Goal: Information Seeking & Learning: Learn about a topic

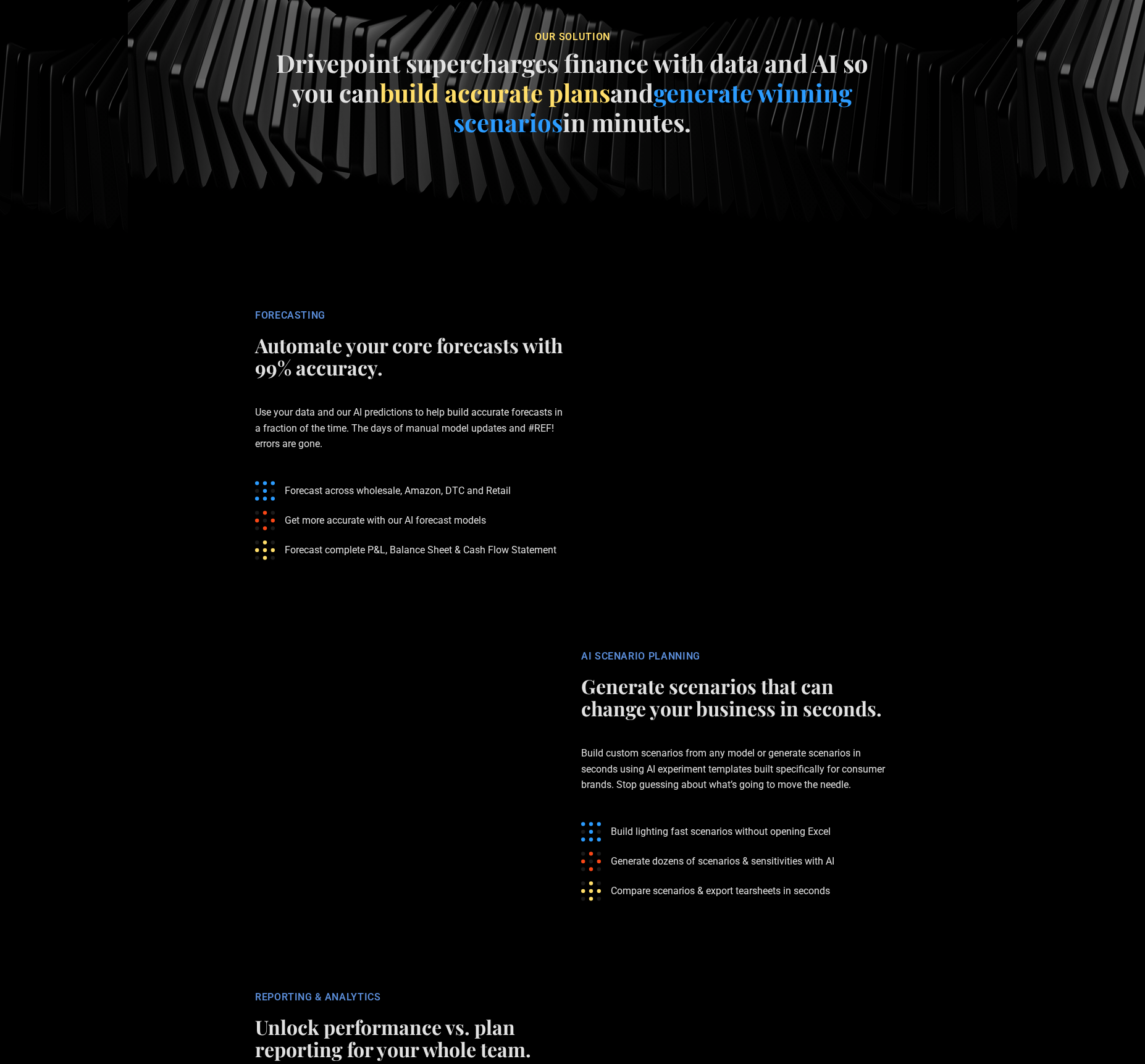
scroll to position [1698, 0]
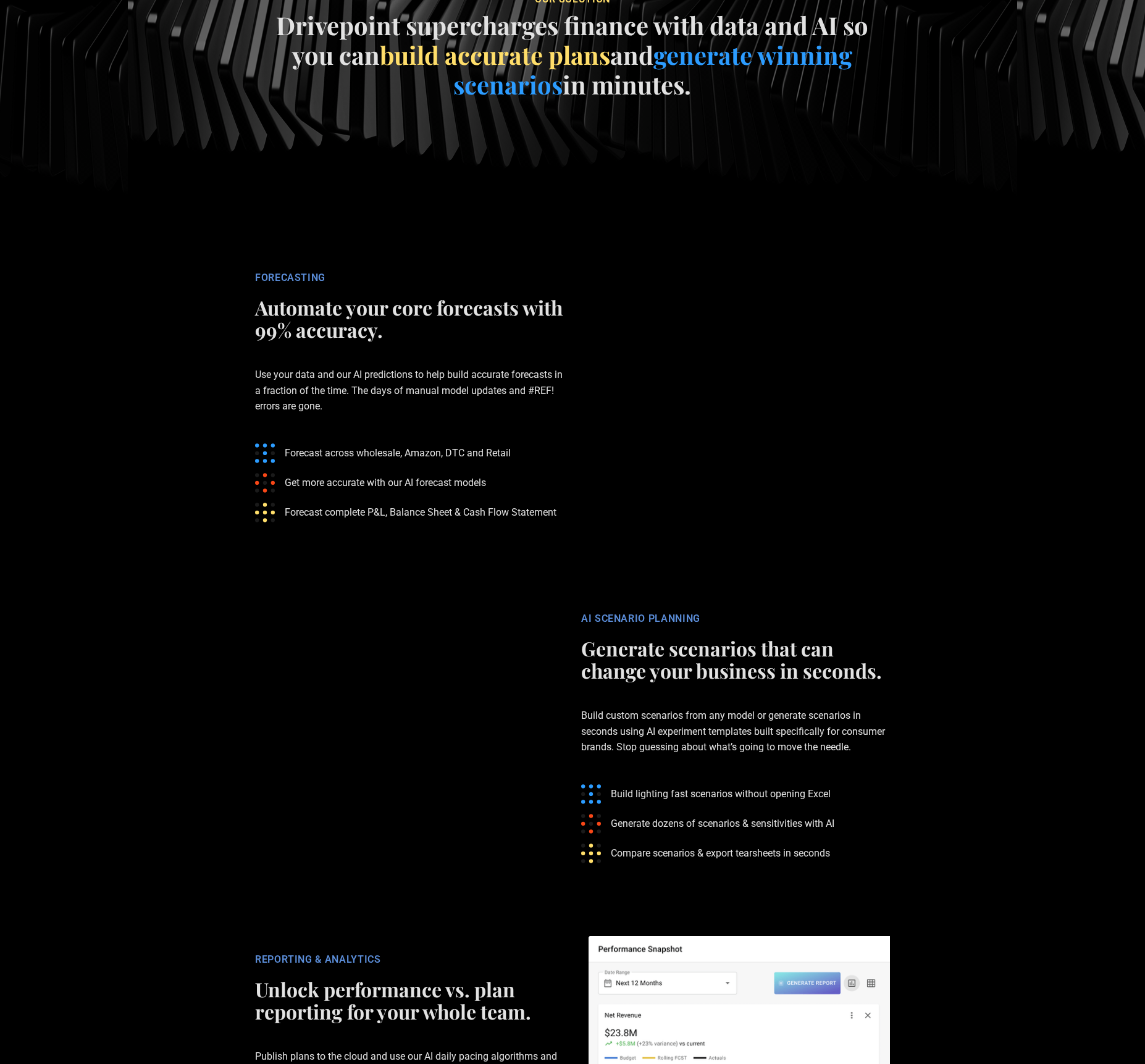
click at [337, 493] on li "Get more accurate with our AI forecast models" at bounding box center [370, 482] width 231 height 19
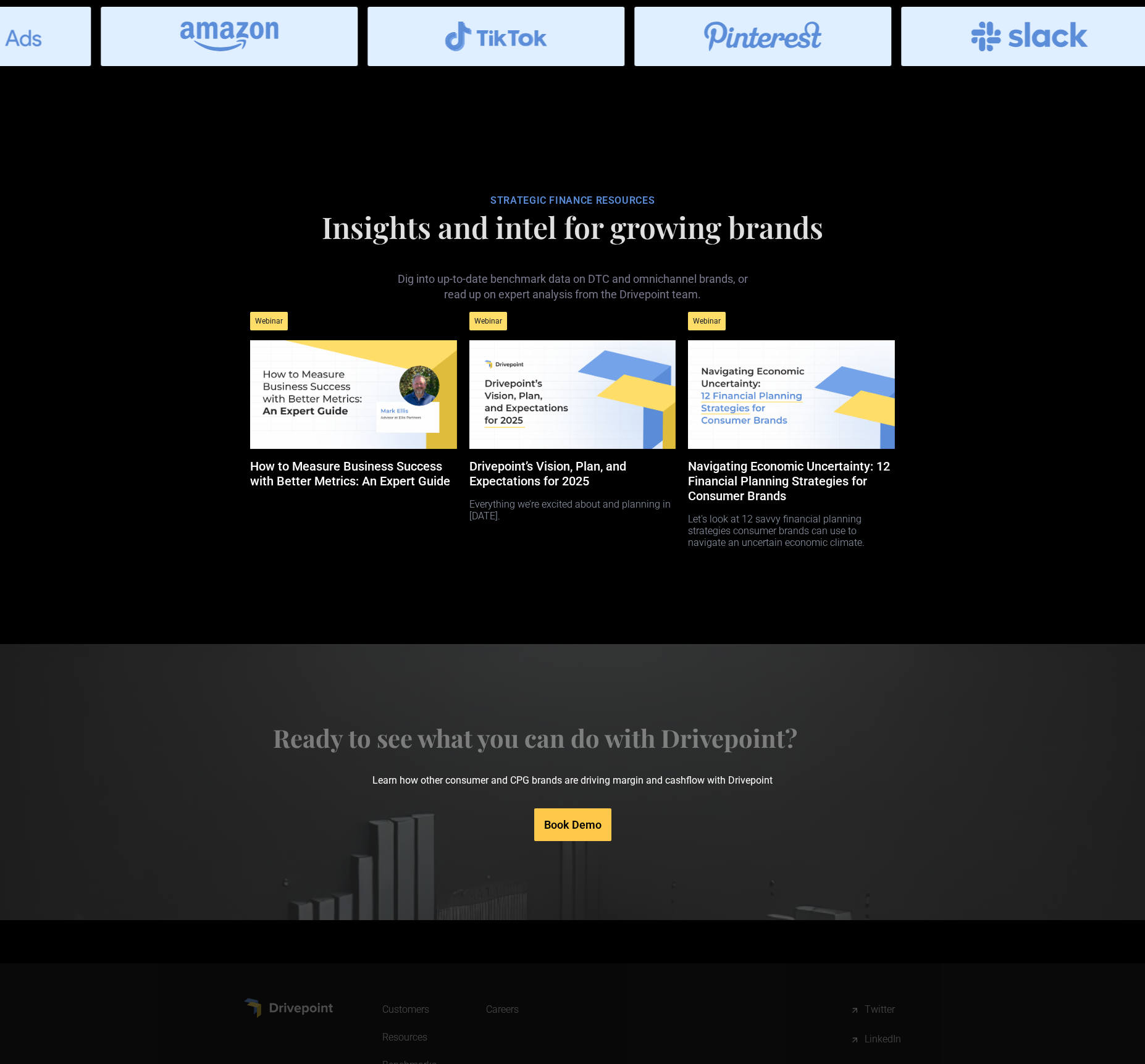
scroll to position [5346, 0]
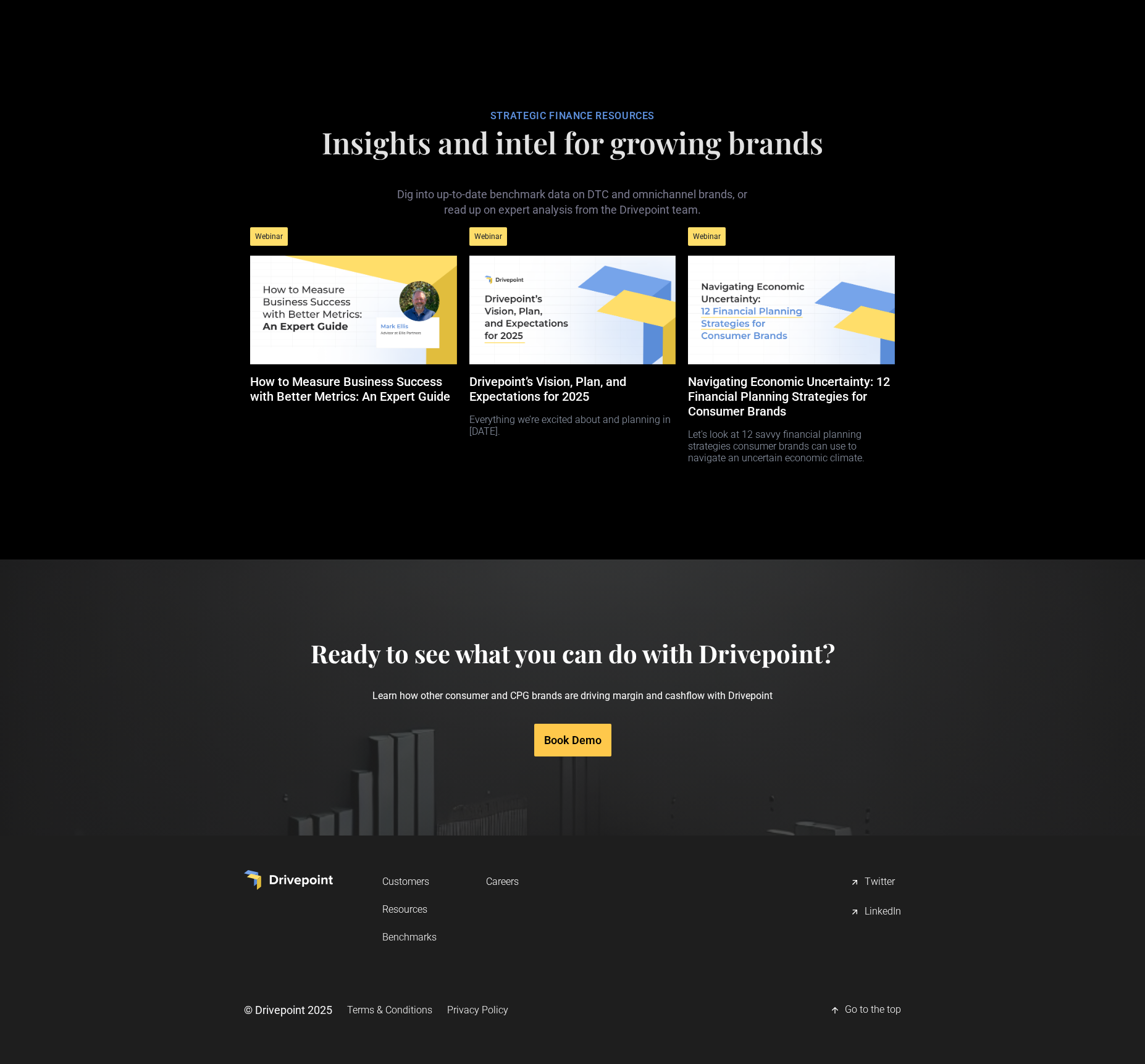
click at [415, 908] on link "Resources" at bounding box center [409, 909] width 54 height 23
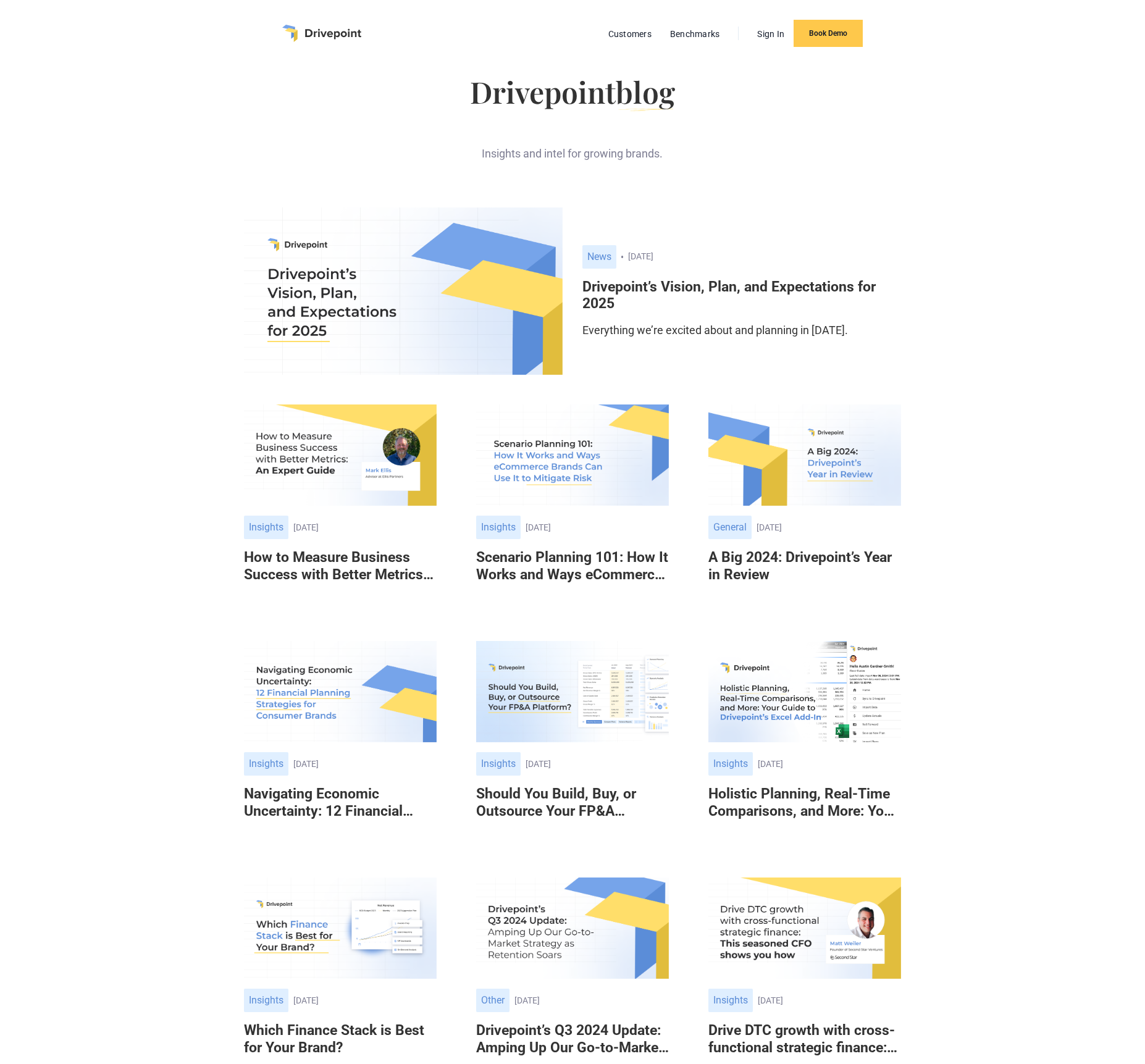
drag, startPoint x: 799, startPoint y: 320, endPoint x: 796, endPoint y: 313, distance: 7.6
click at [799, 320] on link "Other News January 10, 2025 January 10, 2025 Drivepoint’s Vision, Plan, and Exp…" at bounding box center [742, 291] width 319 height 93
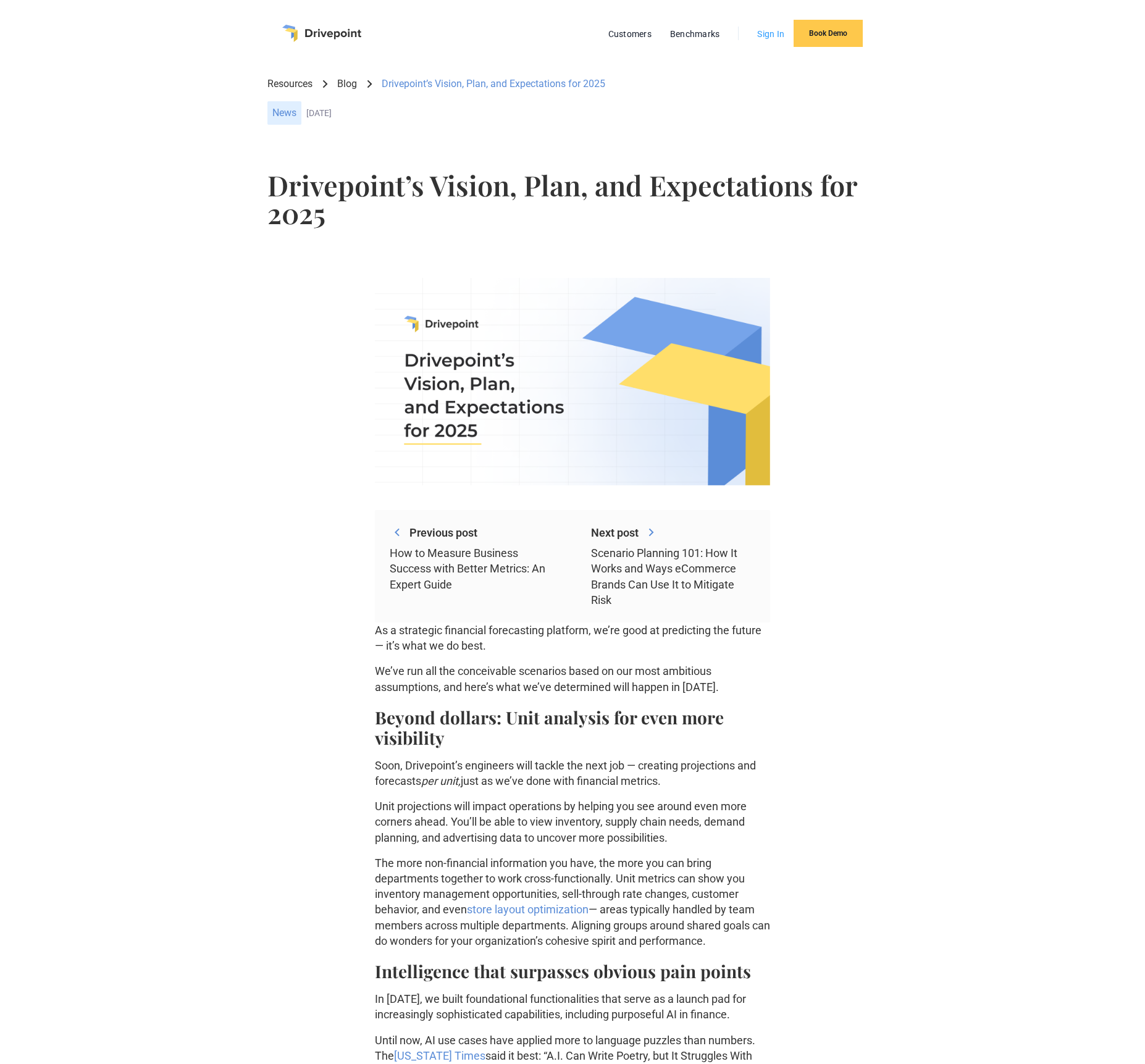
click at [768, 41] on link "Sign In" at bounding box center [770, 34] width 40 height 16
click at [252, 89] on div "Resources Blog Drivepoint’s Vision, Plan, and Expectations for 2025 Other News …" at bounding box center [573, 104] width 1066 height 74
click at [719, 42] on link "Benchmarks" at bounding box center [695, 34] width 62 height 16
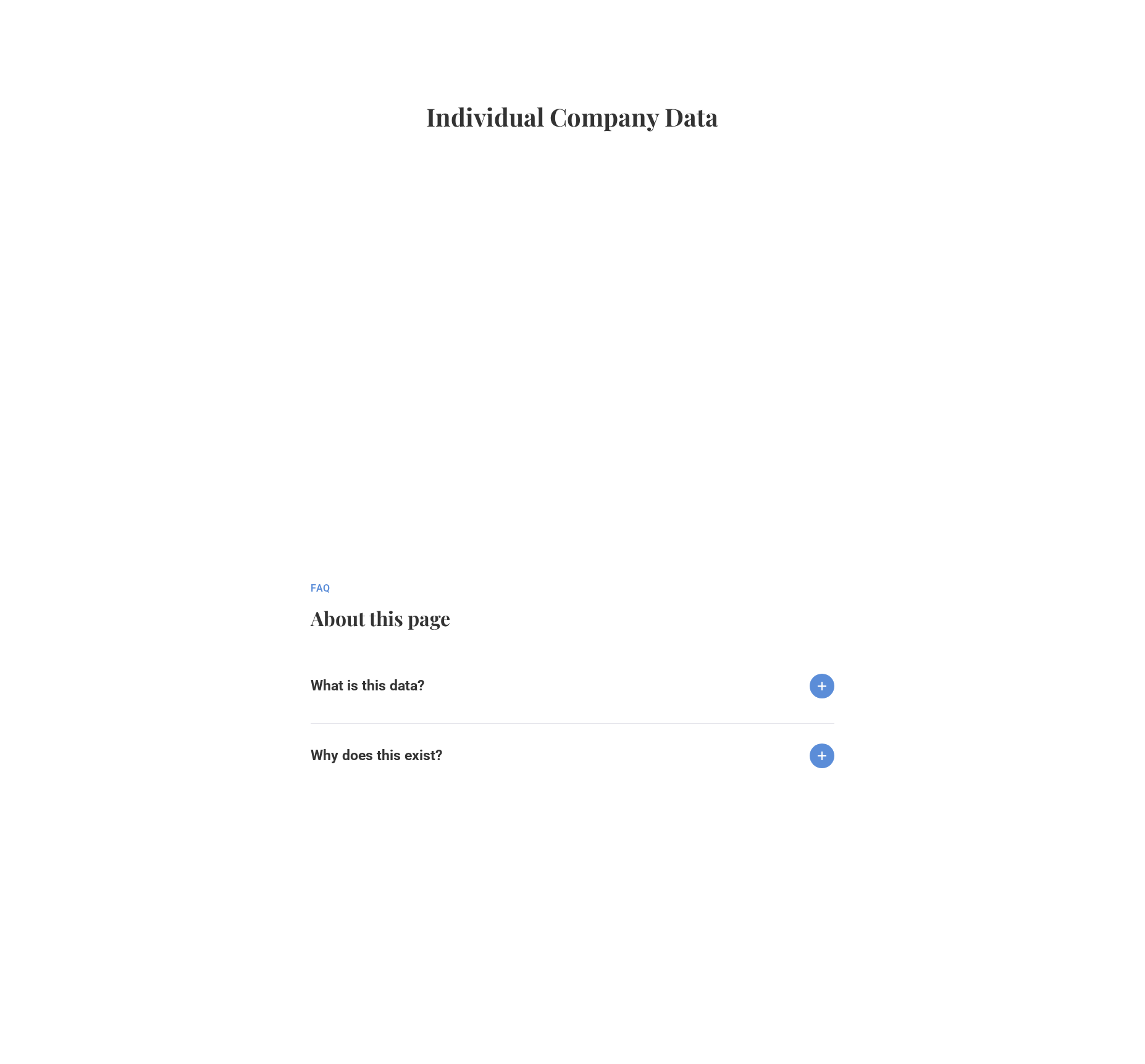
scroll to position [844, 0]
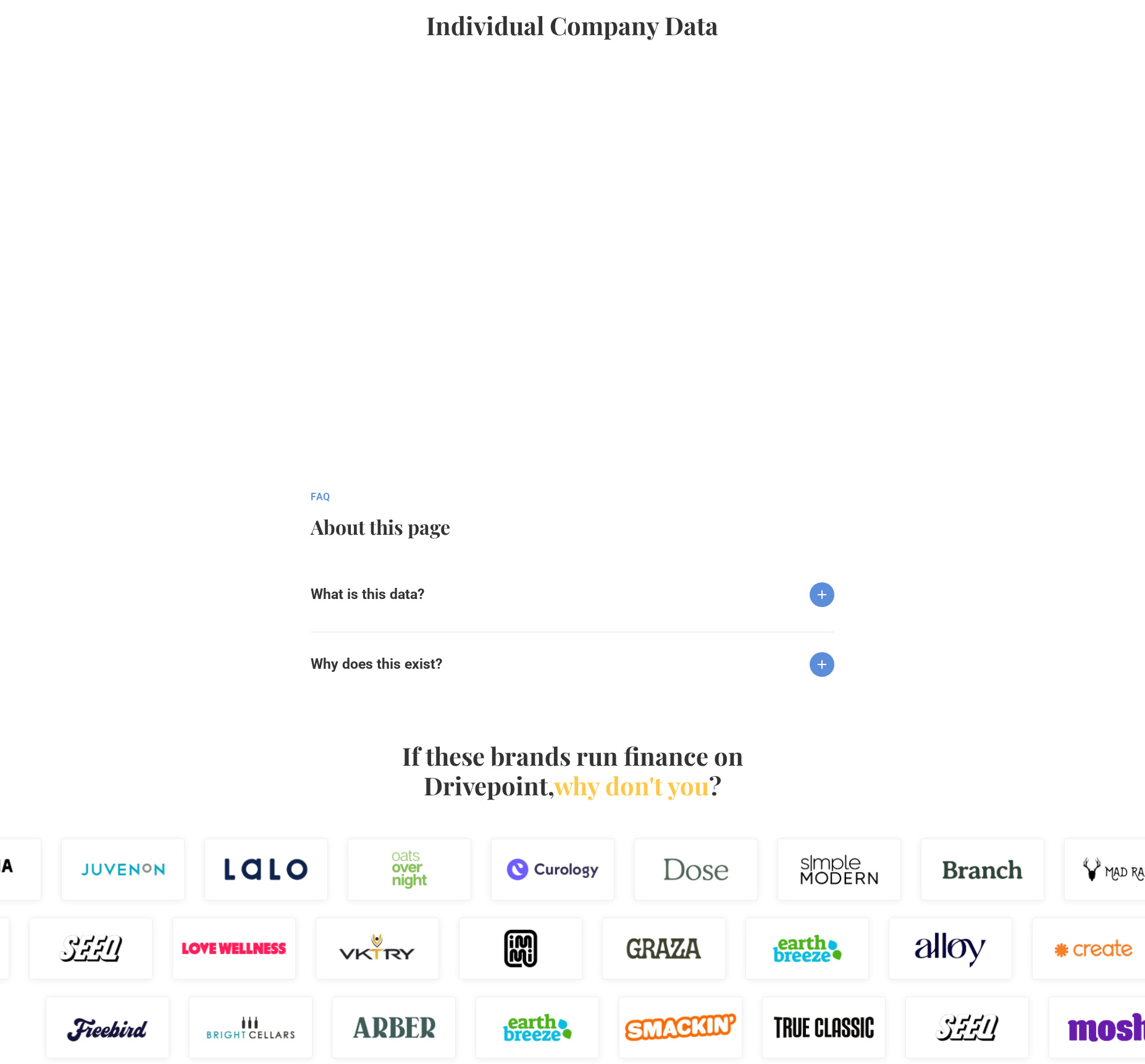
click at [399, 598] on h6 "What is this data?" at bounding box center [367, 595] width 113 height 18
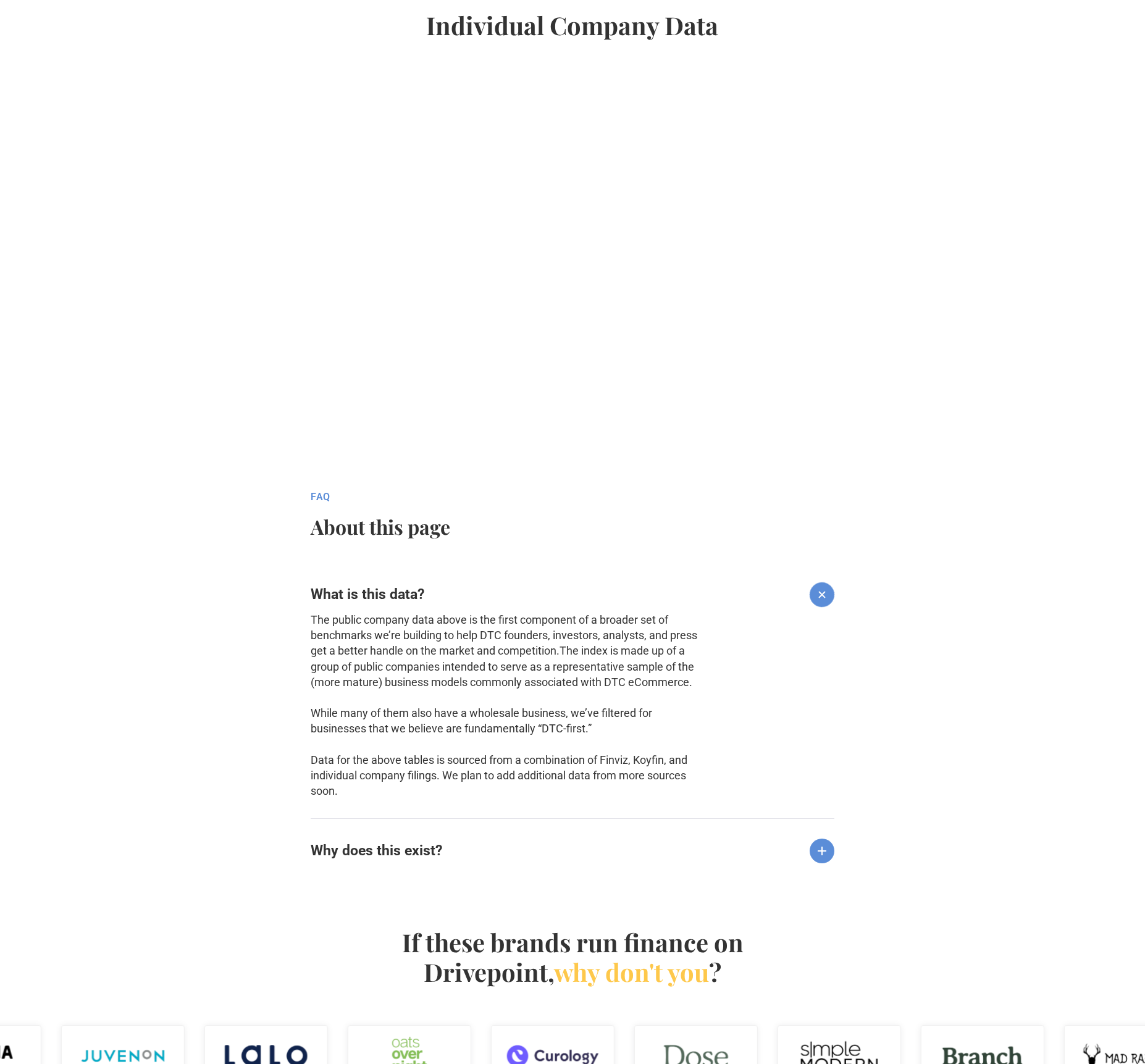
click at [401, 596] on h6 "What is this data?" at bounding box center [367, 595] width 113 height 18
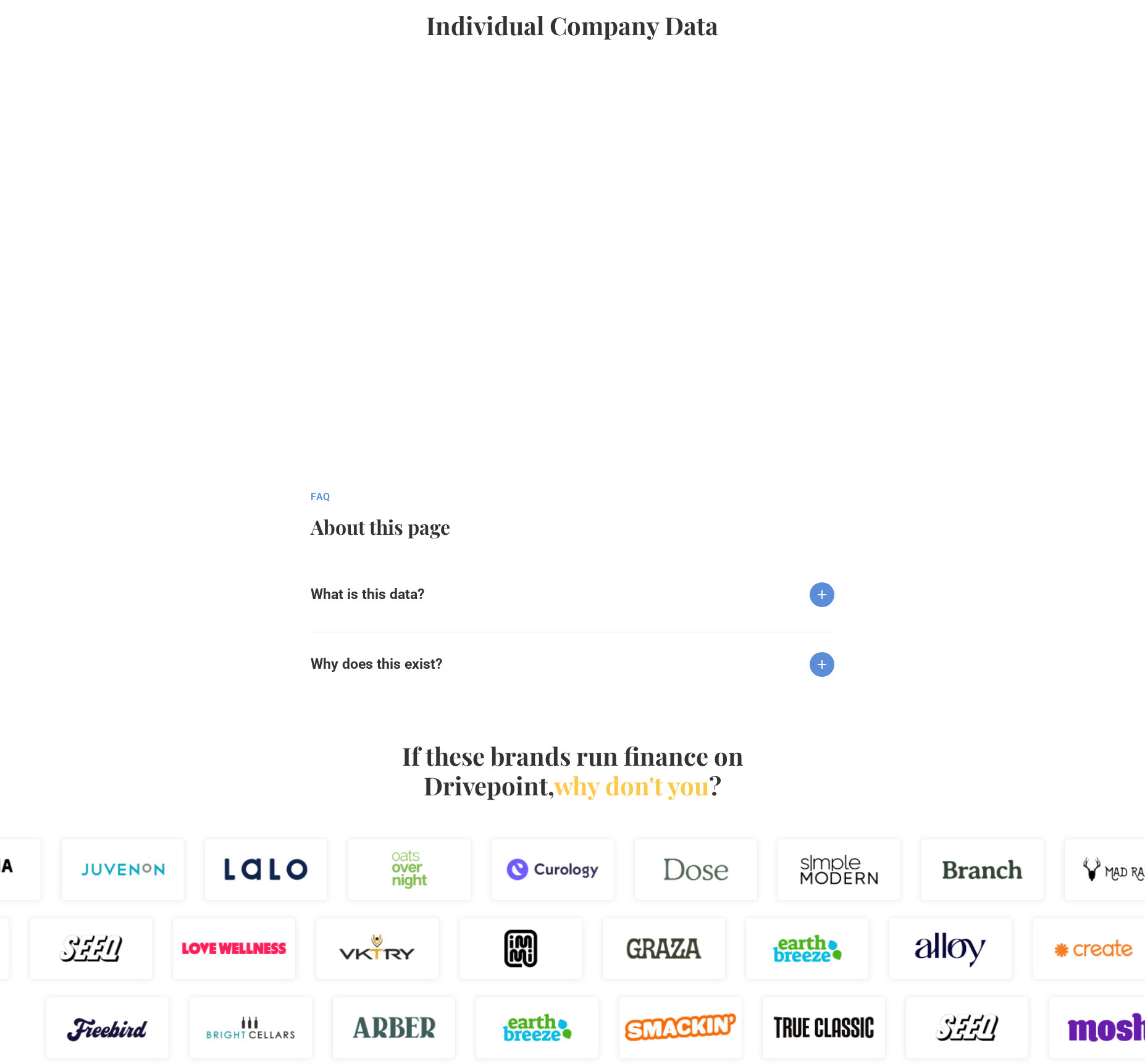
click at [400, 659] on h6 "Why does this exist?" at bounding box center [376, 665] width 132 height 18
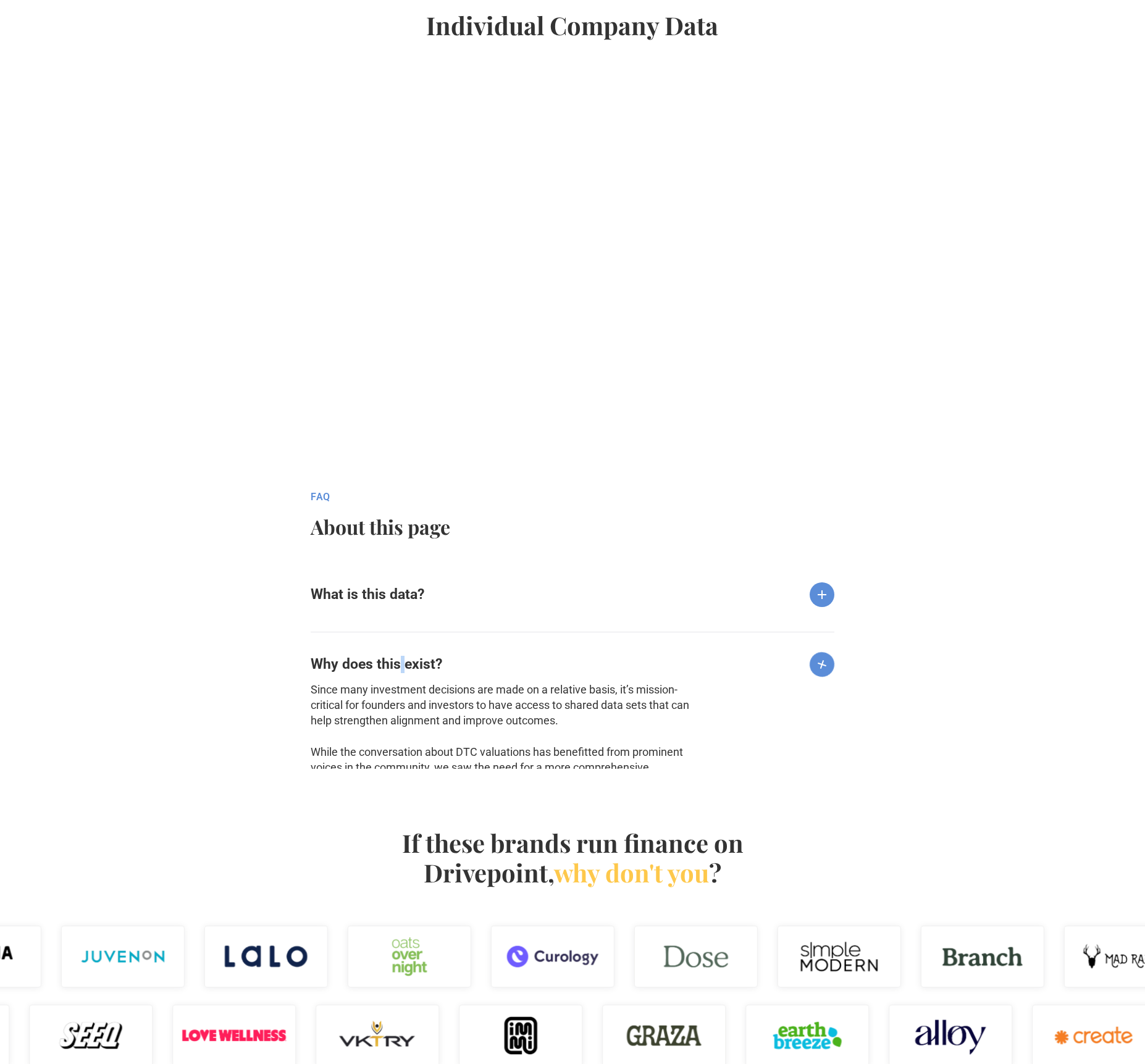
click at [401, 659] on h6 "Why does this exist?" at bounding box center [376, 665] width 132 height 18
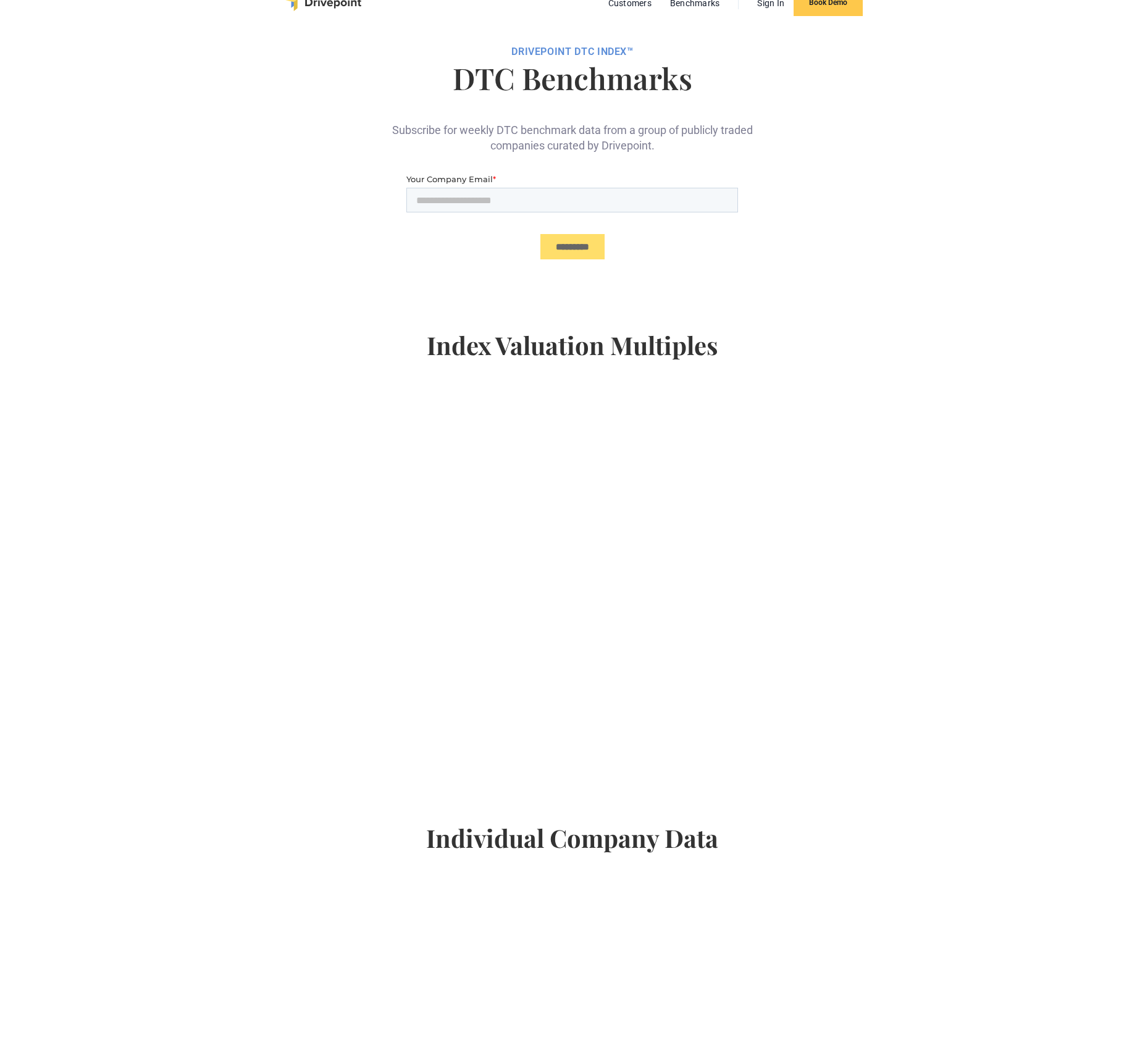
scroll to position [0, 0]
